Goal: Task Accomplishment & Management: Manage account settings

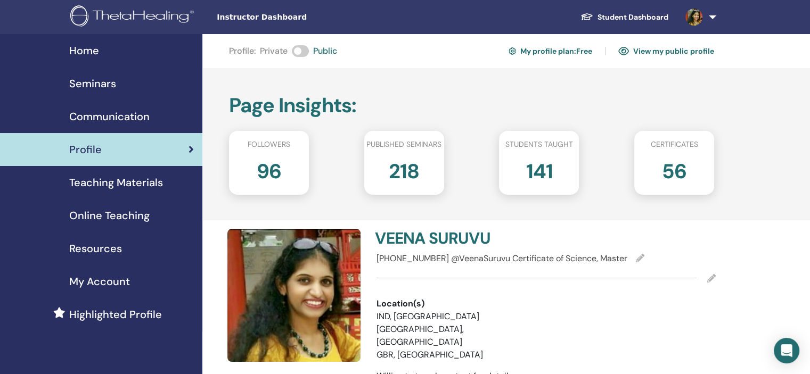
click at [119, 85] on div "Seminars" at bounding box center [101, 84] width 185 height 16
click at [630, 97] on div "Page Insights : Followers 96 Published seminars 218 Students taught 141 Certifi…" at bounding box center [505, 144] width 607 height 152
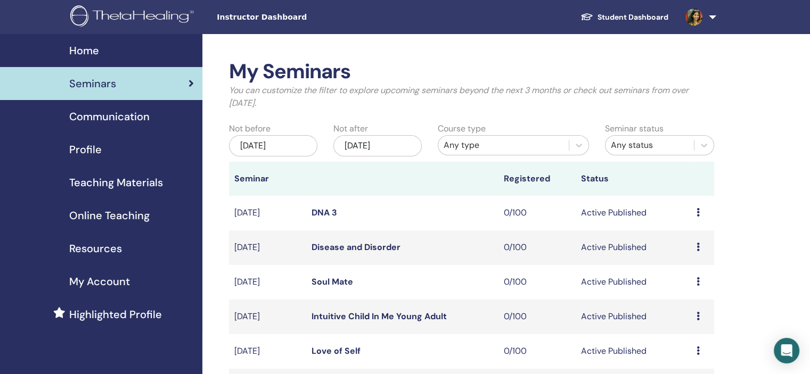
click at [135, 220] on span "Online Teaching" at bounding box center [109, 216] width 80 height 16
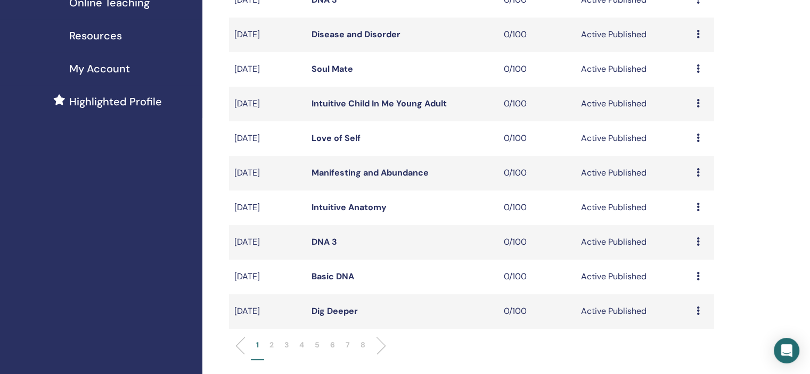
click at [332, 344] on p "6" at bounding box center [332, 345] width 5 height 11
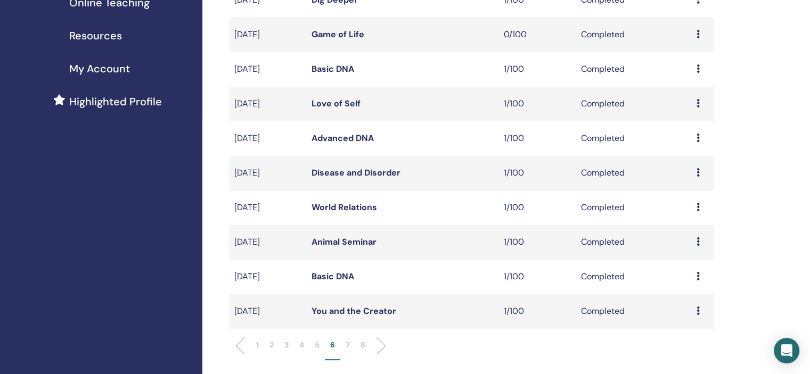
click at [698, 171] on icon at bounding box center [697, 172] width 3 height 9
click at [688, 199] on link "Attendees" at bounding box center [691, 196] width 40 height 11
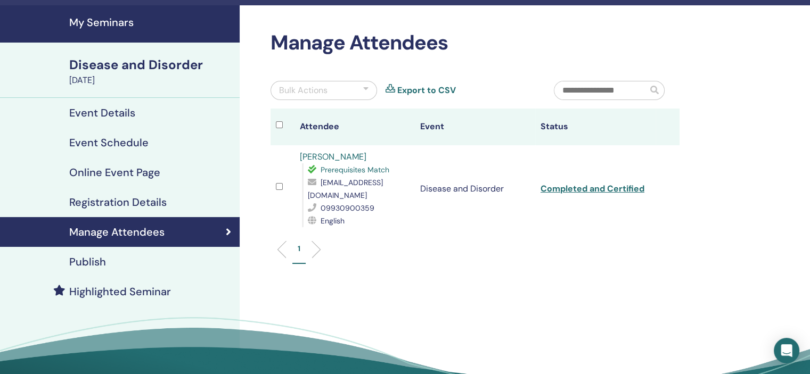
scroll to position [53, 0]
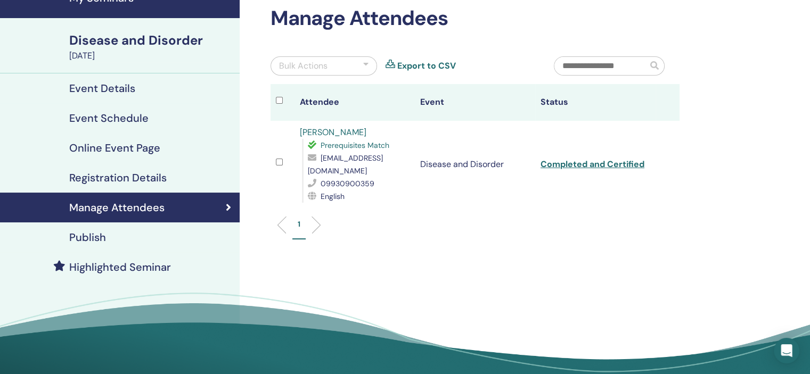
click at [332, 130] on link "[PERSON_NAME]" at bounding box center [333, 132] width 67 height 11
